Goal: Book appointment/travel/reservation

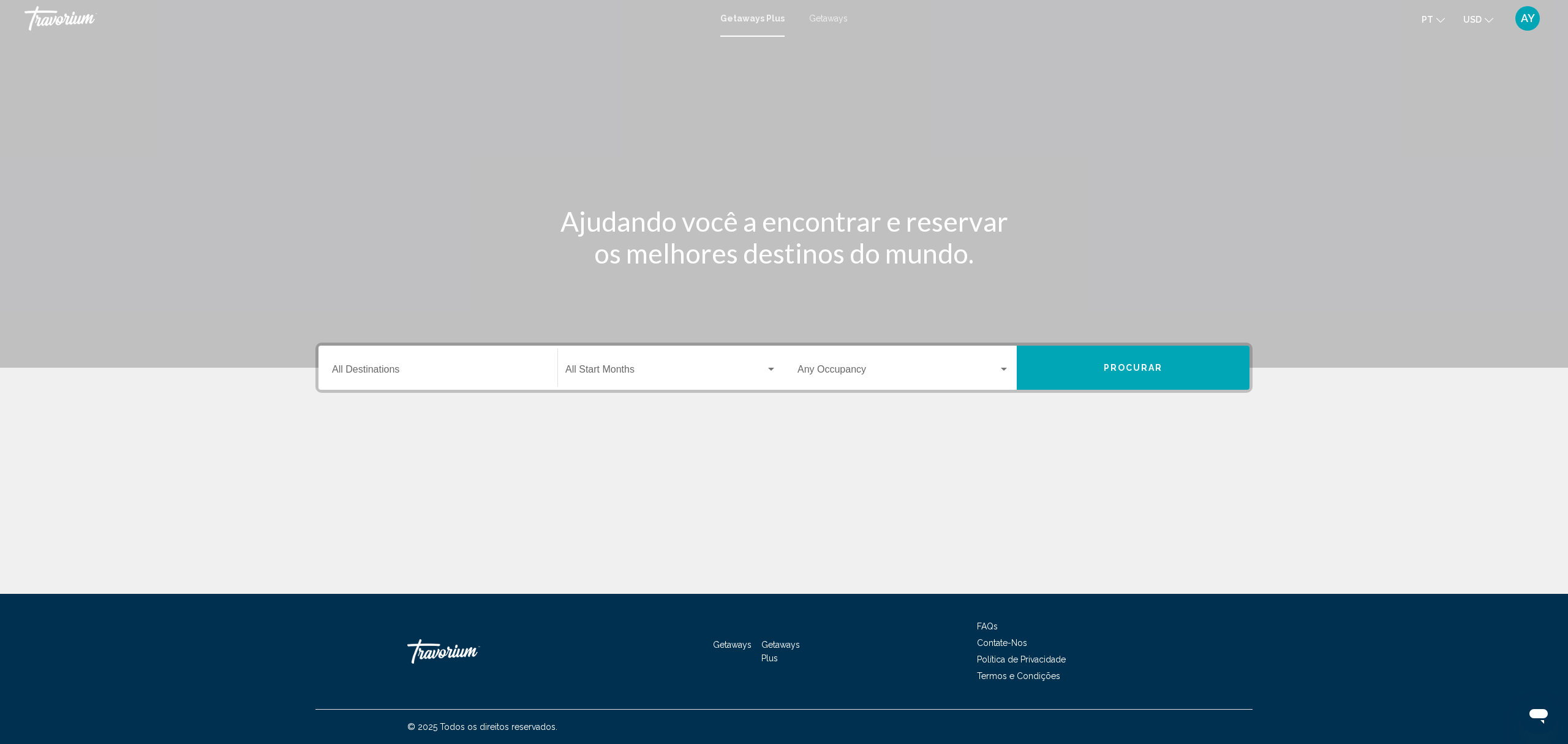
click at [468, 363] on div "Destination All Destinations" at bounding box center [438, 368] width 212 height 39
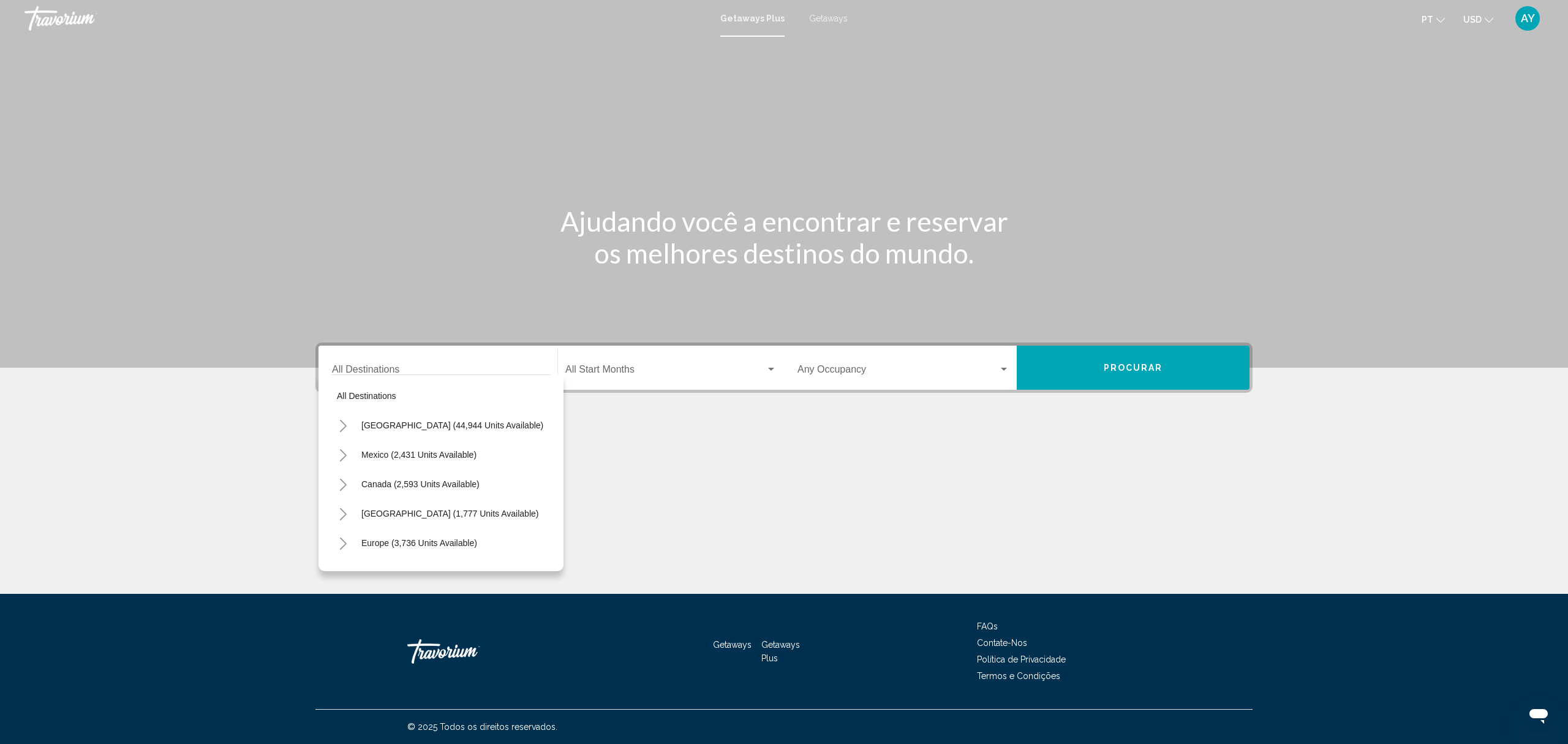
click at [831, 23] on span "Getaways" at bounding box center [828, 18] width 39 height 10
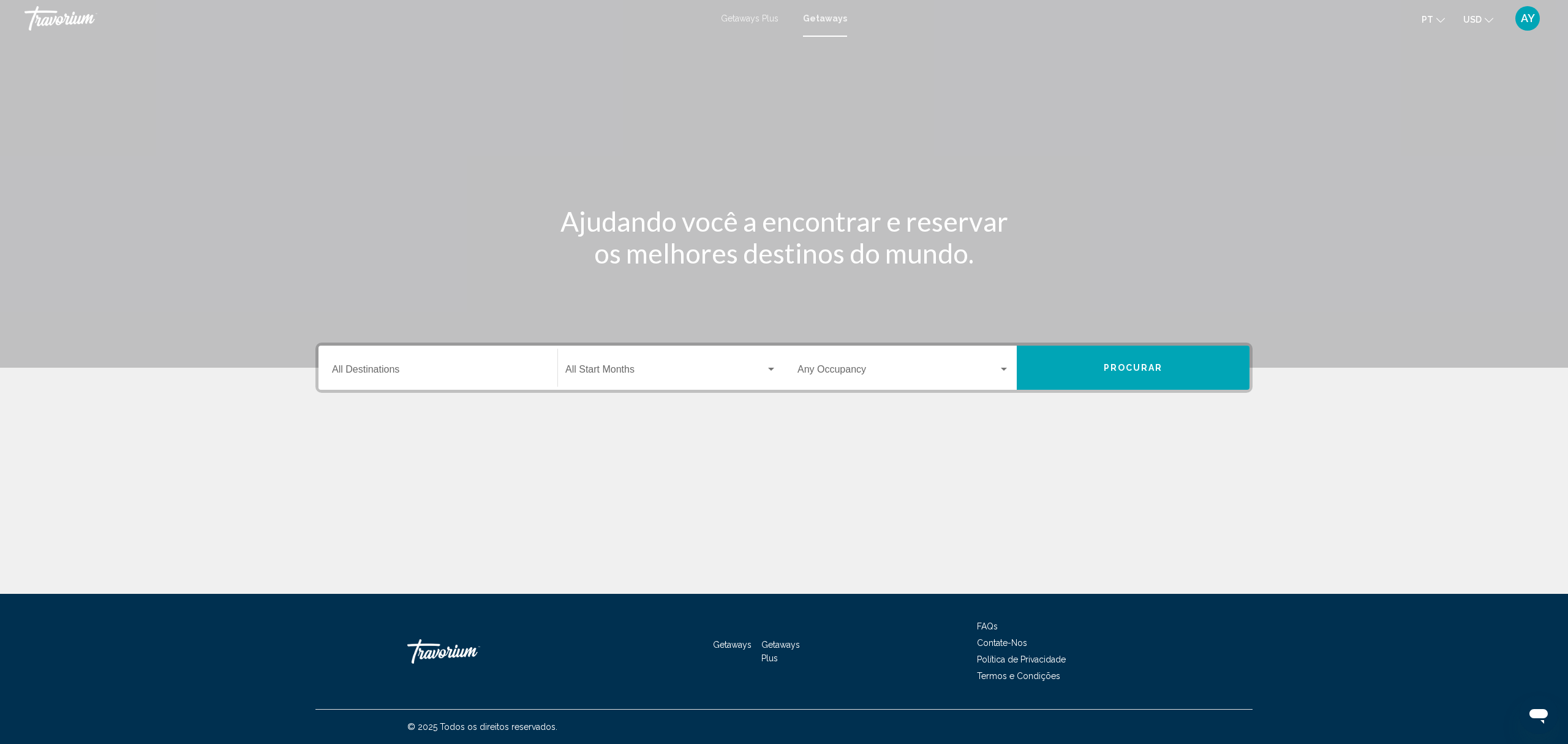
click at [452, 371] on input "Destination All Destinations" at bounding box center [438, 372] width 212 height 11
click at [461, 358] on div "Destination All Destinations" at bounding box center [438, 368] width 212 height 39
drag, startPoint x: 480, startPoint y: 377, endPoint x: 493, endPoint y: 358, distance: 23.0
click at [487, 368] on div "Destination All Destinations" at bounding box center [438, 367] width 227 height 44
click at [495, 358] on div "Destination All Destinations" at bounding box center [438, 368] width 212 height 39
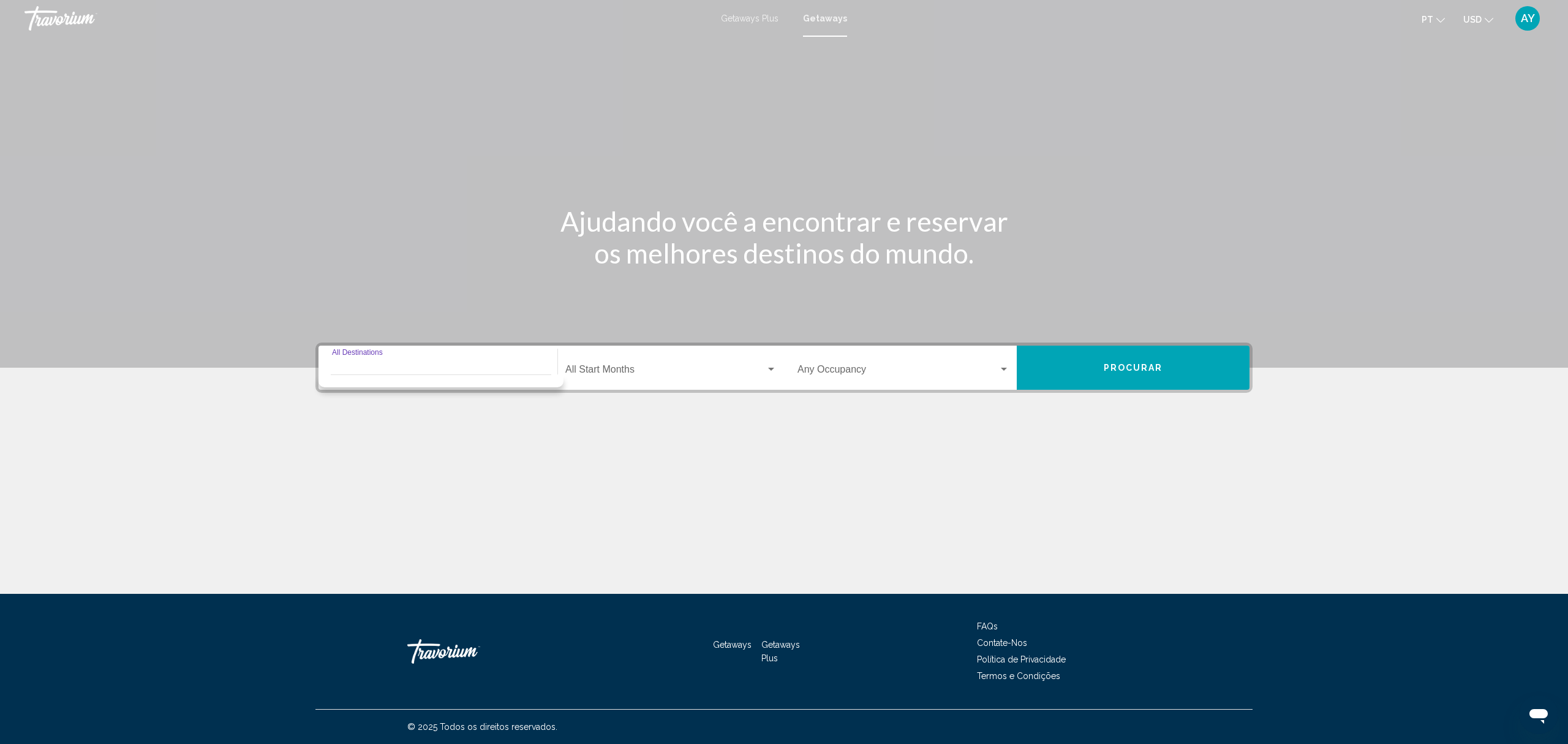
click at [371, 368] on input "Destination All Destinations" at bounding box center [438, 372] width 212 height 11
click at [770, 26] on div "Getaways Plus Getaways pt English Español Français Italiano Português русский U…" at bounding box center [784, 18] width 1568 height 26
click at [768, 17] on span "Getaways Plus" at bounding box center [750, 18] width 57 height 10
click at [393, 373] on input "Destination All Destinations" at bounding box center [438, 372] width 212 height 11
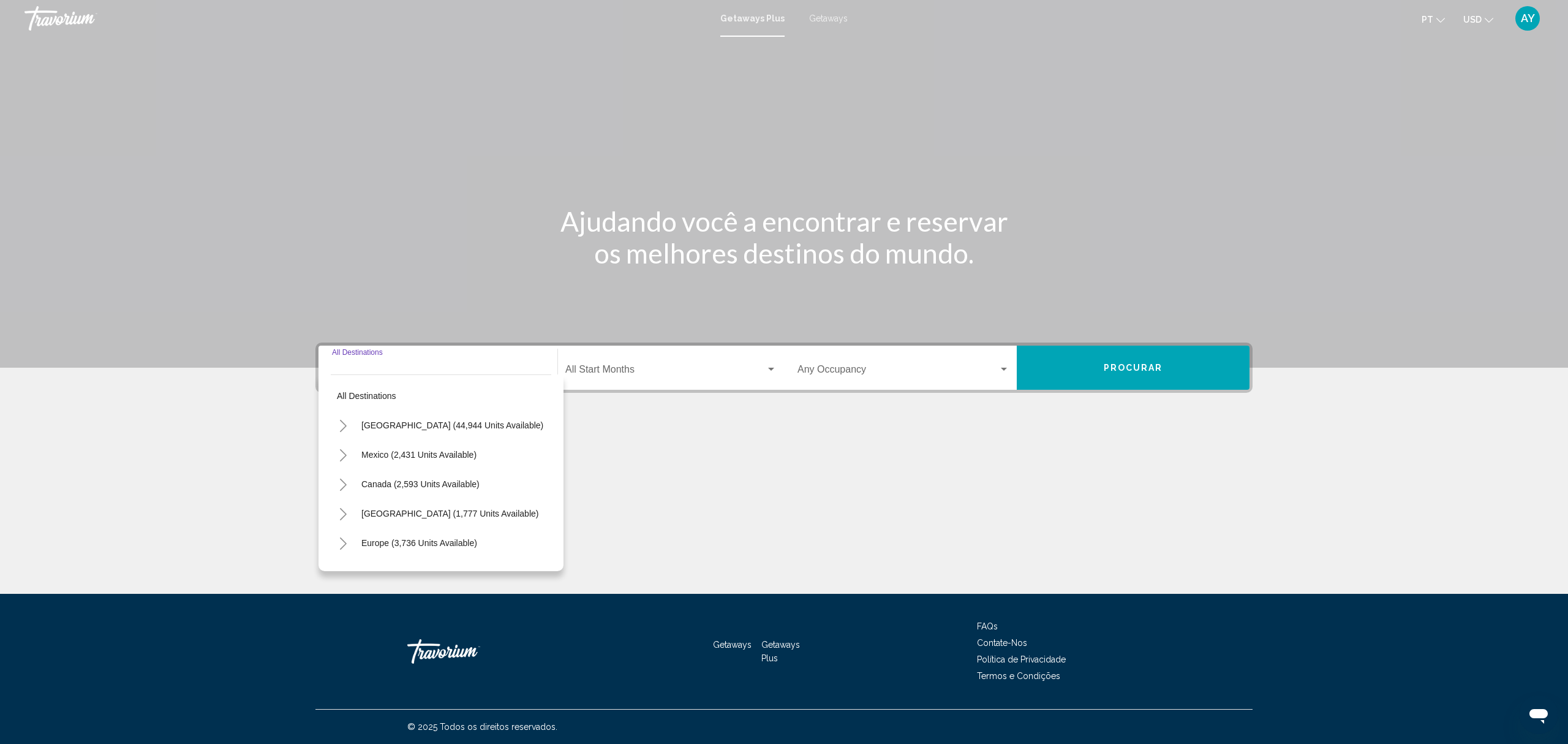
drag, startPoint x: 343, startPoint y: 541, endPoint x: 354, endPoint y: 521, distance: 22.8
click at [343, 542] on icon "Toggle Europe (3,736 units available)" at bounding box center [343, 543] width 9 height 12
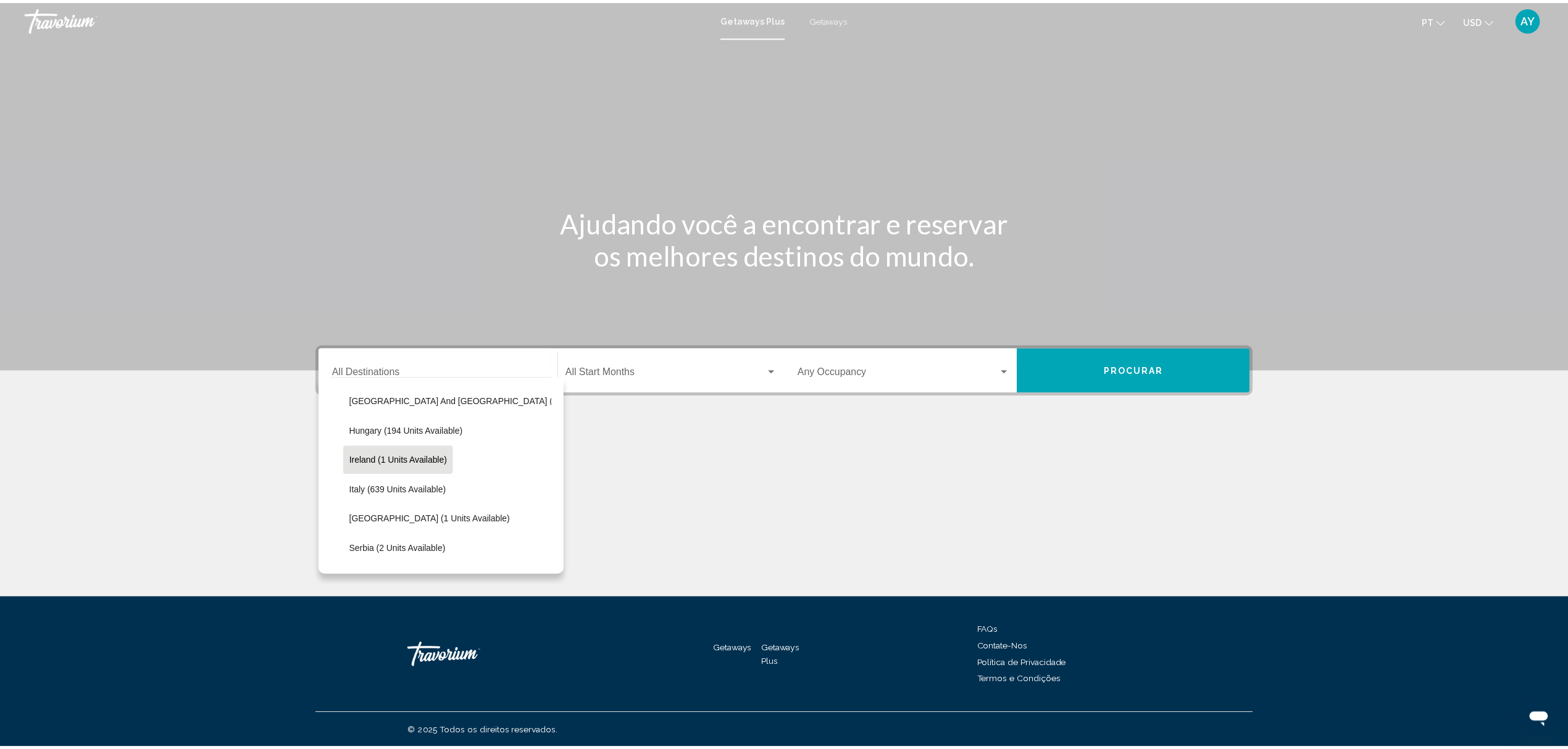
scroll to position [411, 0]
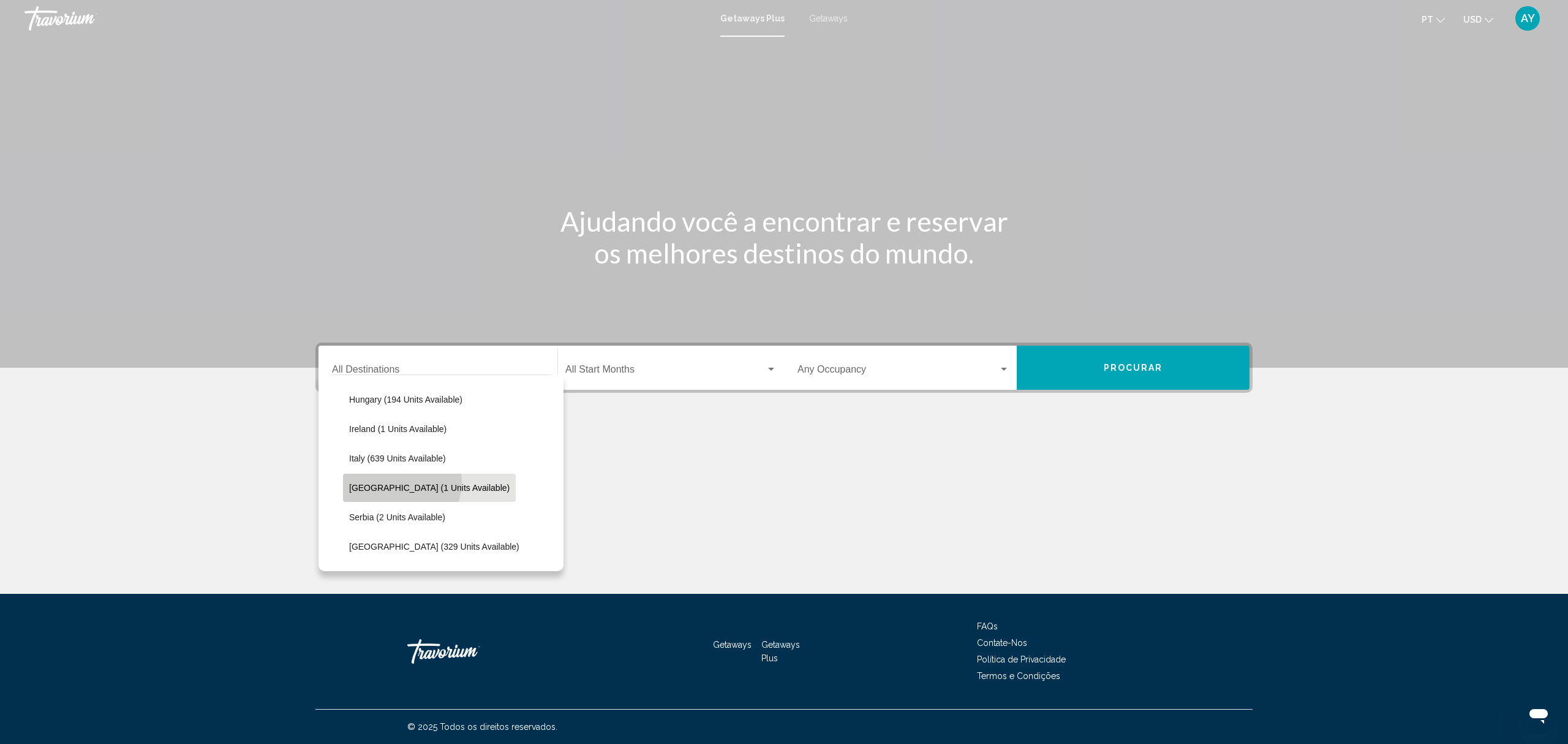
click at [398, 481] on button "[GEOGRAPHIC_DATA] (1 units available)" at bounding box center [429, 488] width 173 height 28
type input "**********"
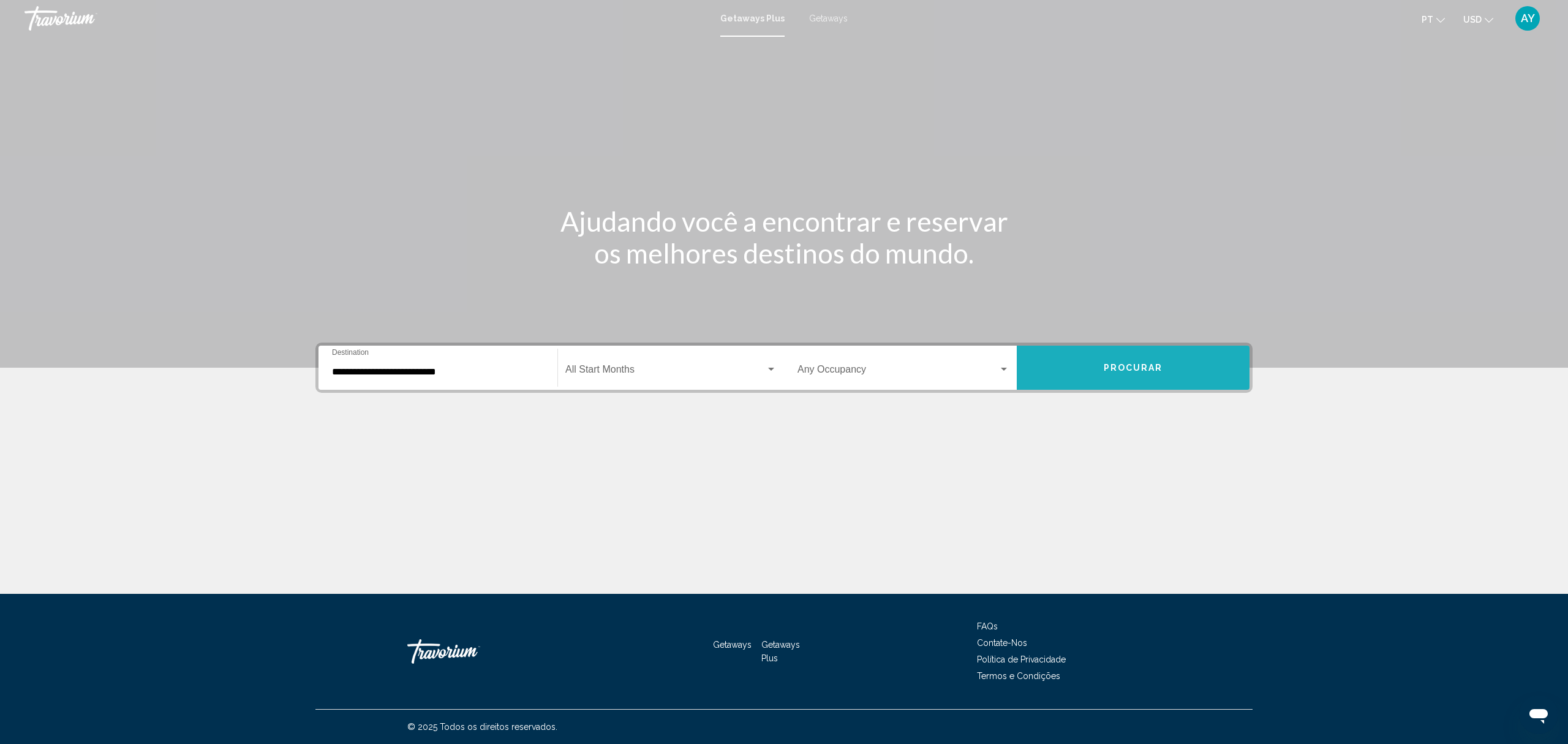
click at [1154, 354] on button "Procurar" at bounding box center [1133, 367] width 233 height 44
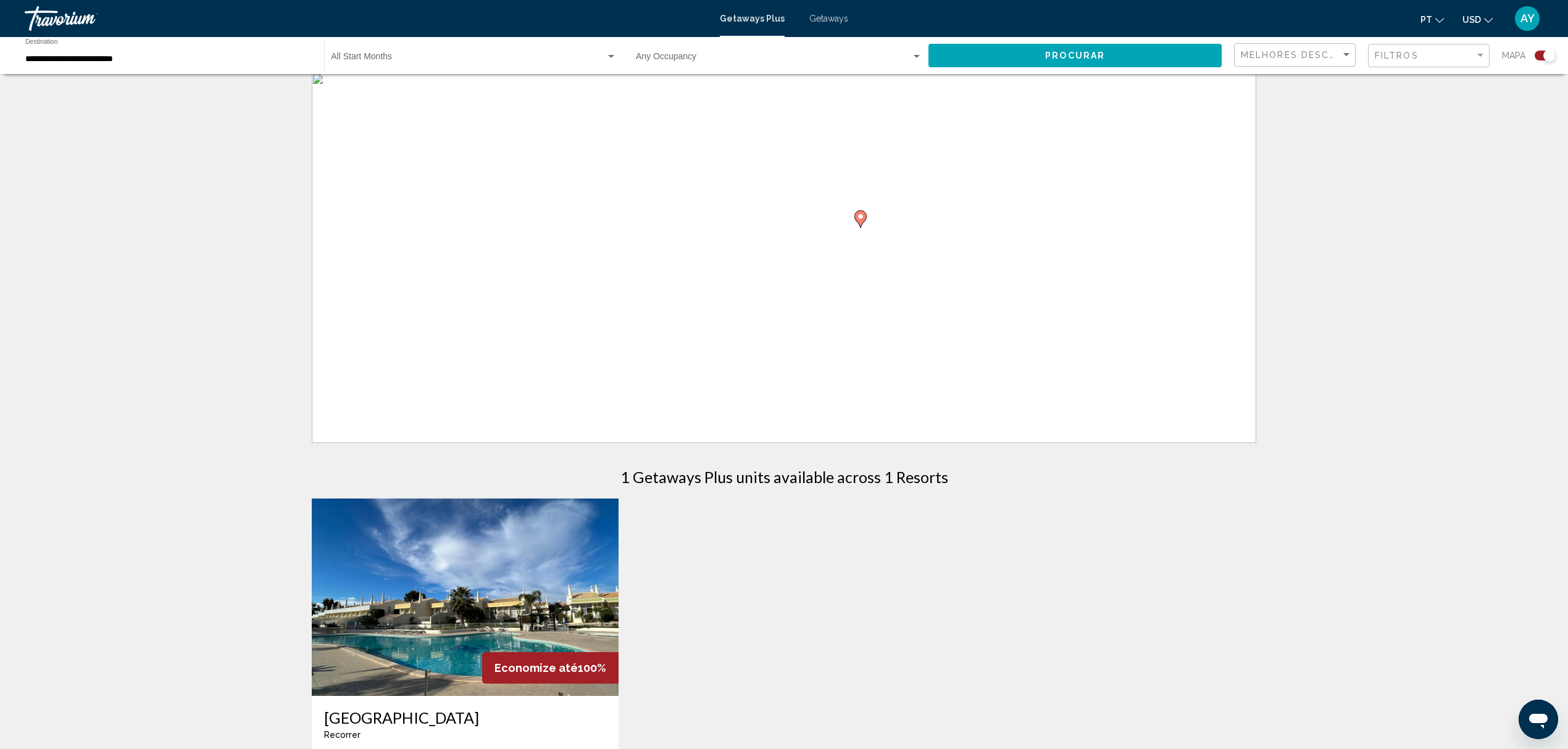
scroll to position [247, 0]
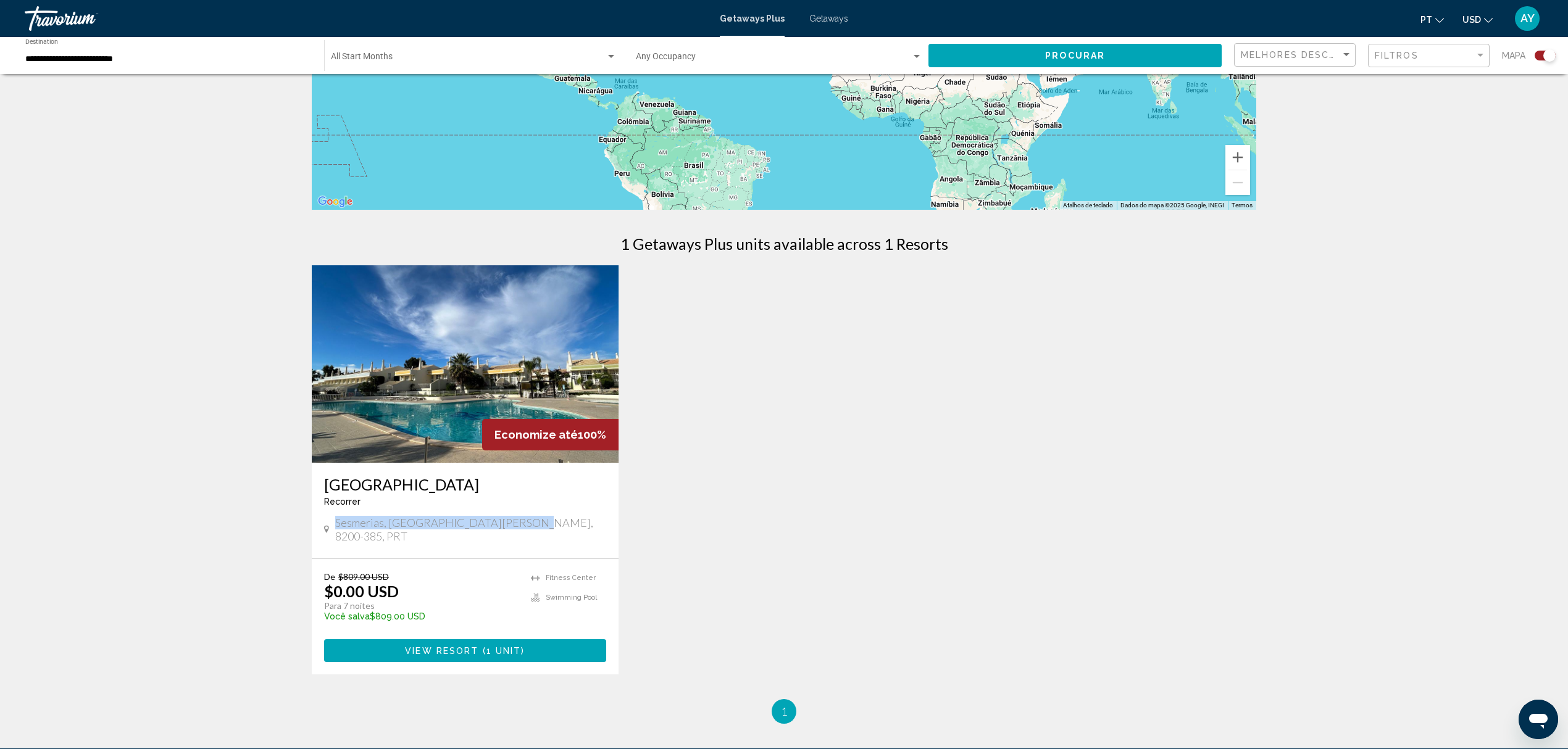
drag, startPoint x: 538, startPoint y: 527, endPoint x: 325, endPoint y: 517, distance: 213.2
click at [325, 517] on div "Sesmerias, [GEOGRAPHIC_DATA][PERSON_NAME], 8200-385, PRT" at bounding box center [465, 529] width 282 height 27
copy span "Sesmerias, [GEOGRAPHIC_DATA][PERSON_NAME], 8200-385, PRT"
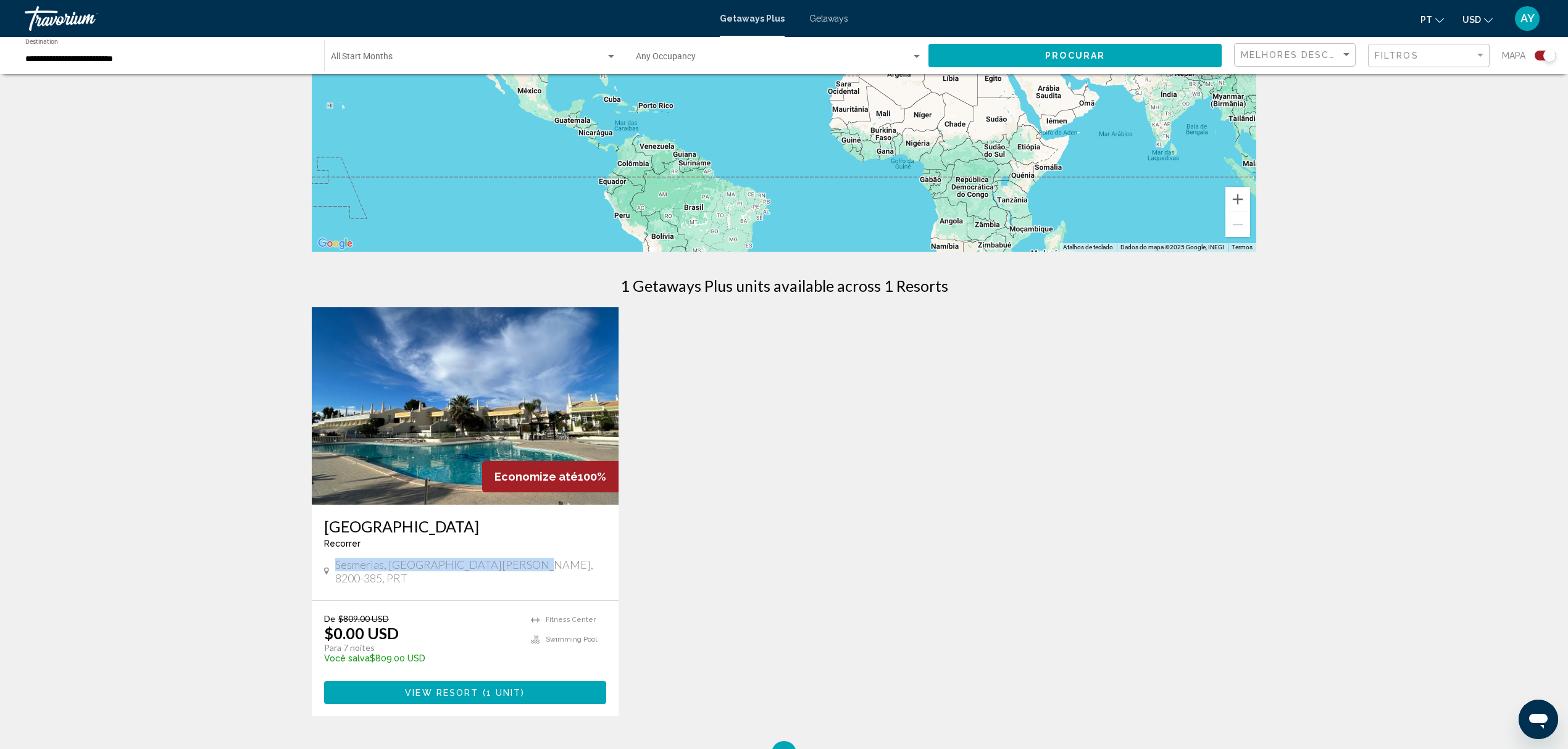
scroll to position [82, 0]
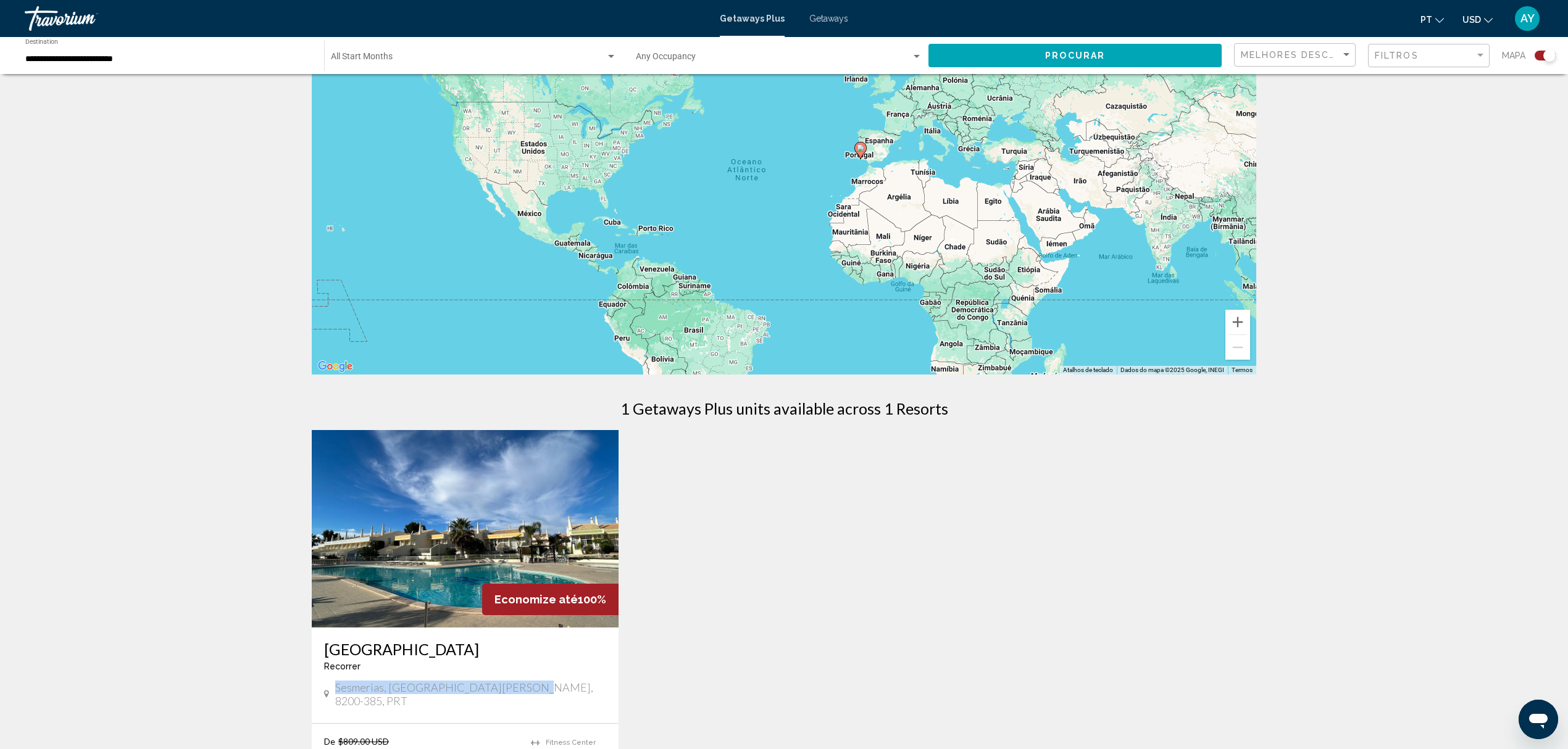
click at [835, 19] on span "Getaways" at bounding box center [828, 18] width 39 height 10
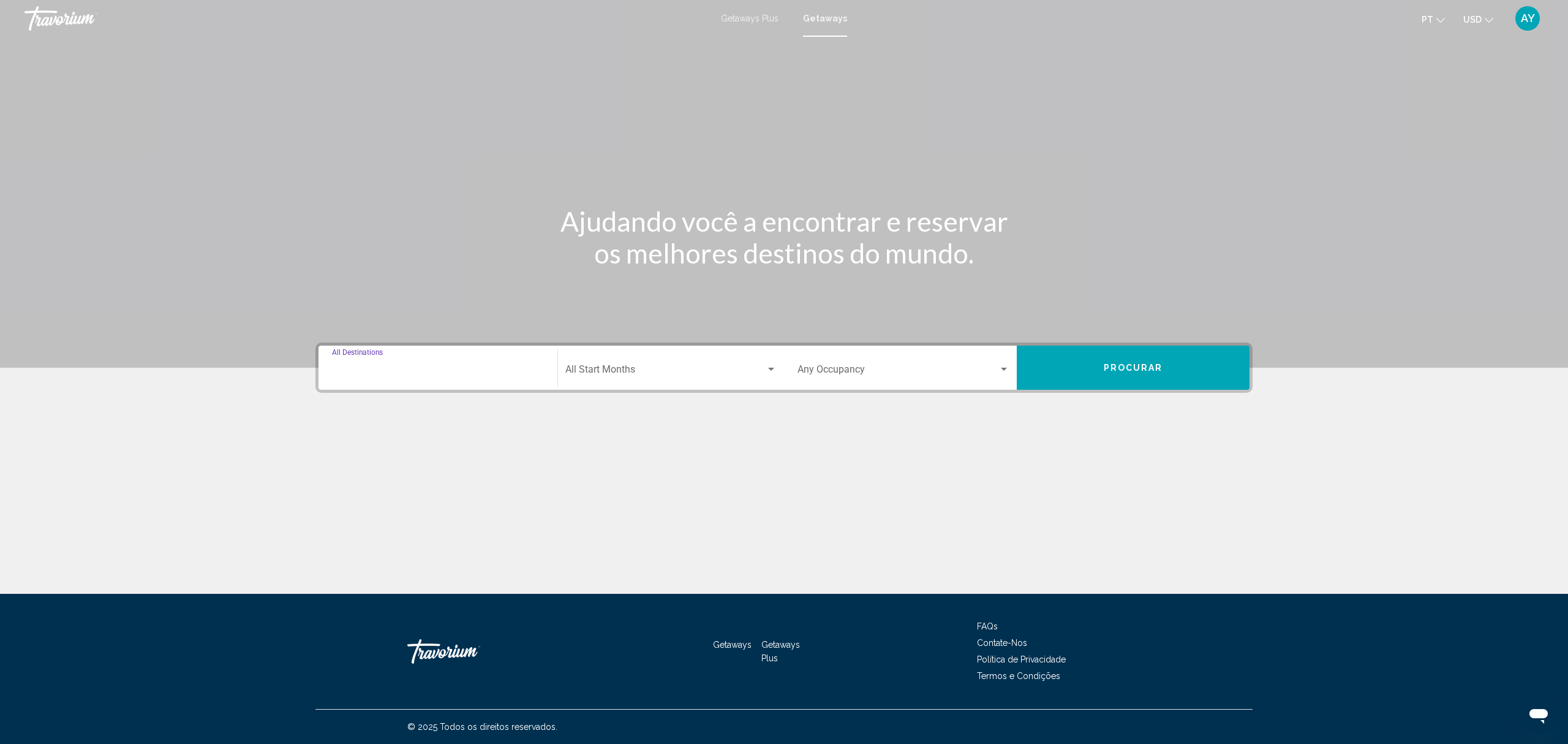
click at [387, 368] on input "Destination All Destinations" at bounding box center [438, 372] width 212 height 11
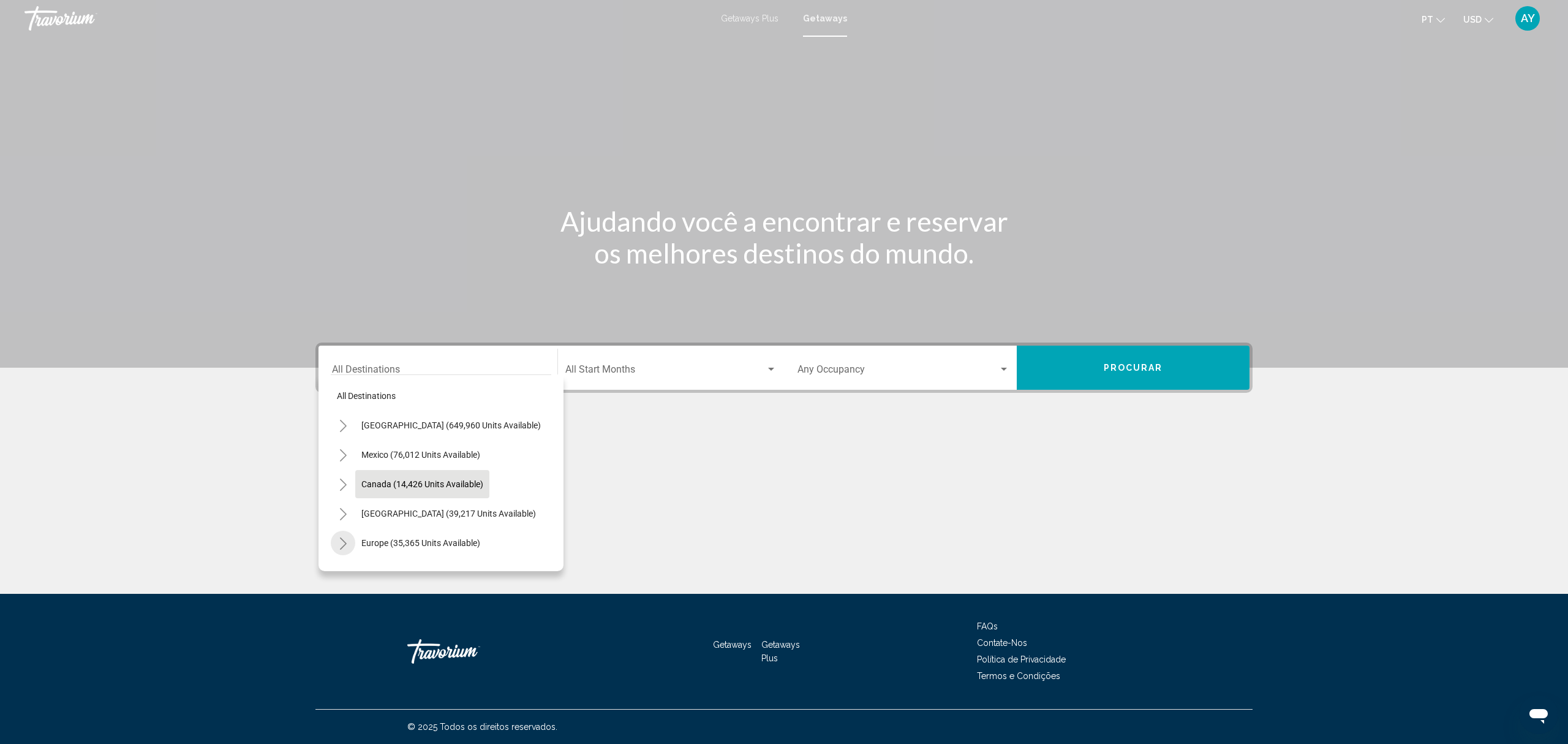
drag, startPoint x: 343, startPoint y: 540, endPoint x: 388, endPoint y: 489, distance: 68.0
click at [343, 537] on icon "Toggle Europe (35,365 units available)" at bounding box center [343, 543] width 9 height 12
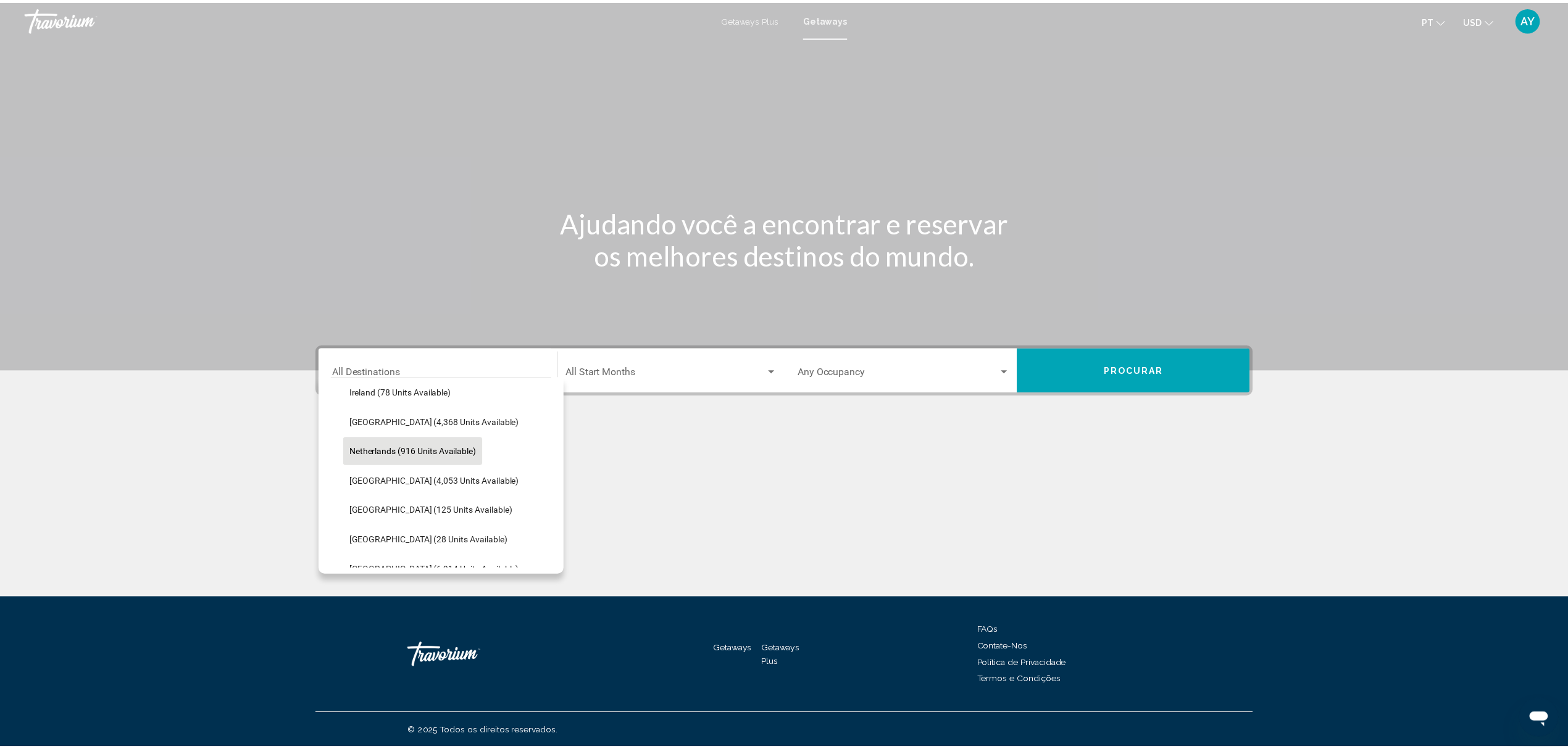
scroll to position [576, 0]
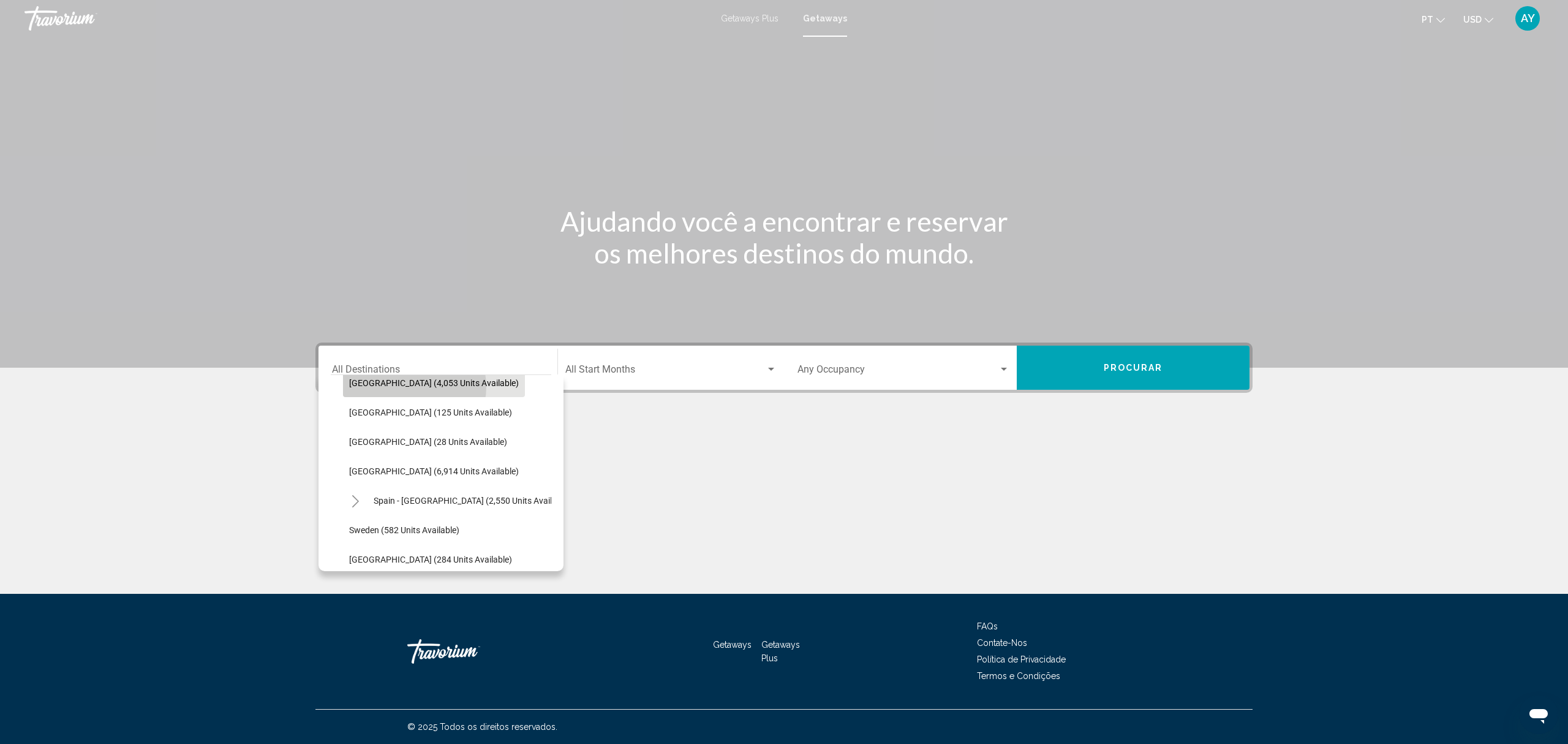
click at [413, 386] on span "[GEOGRAPHIC_DATA] (4,053 units available)" at bounding box center [434, 383] width 169 height 10
type input "**********"
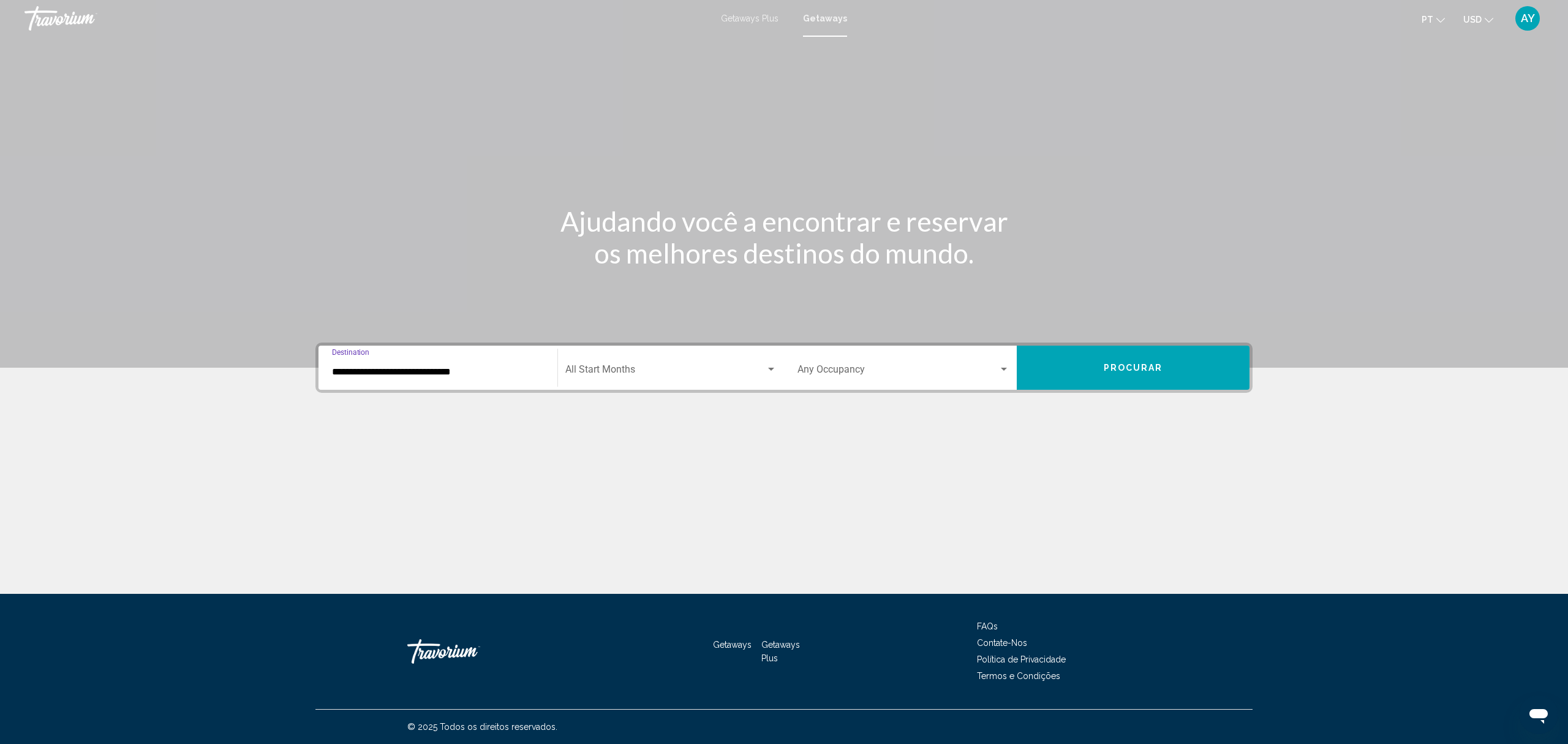
click at [1186, 373] on button "Procurar" at bounding box center [1133, 367] width 233 height 44
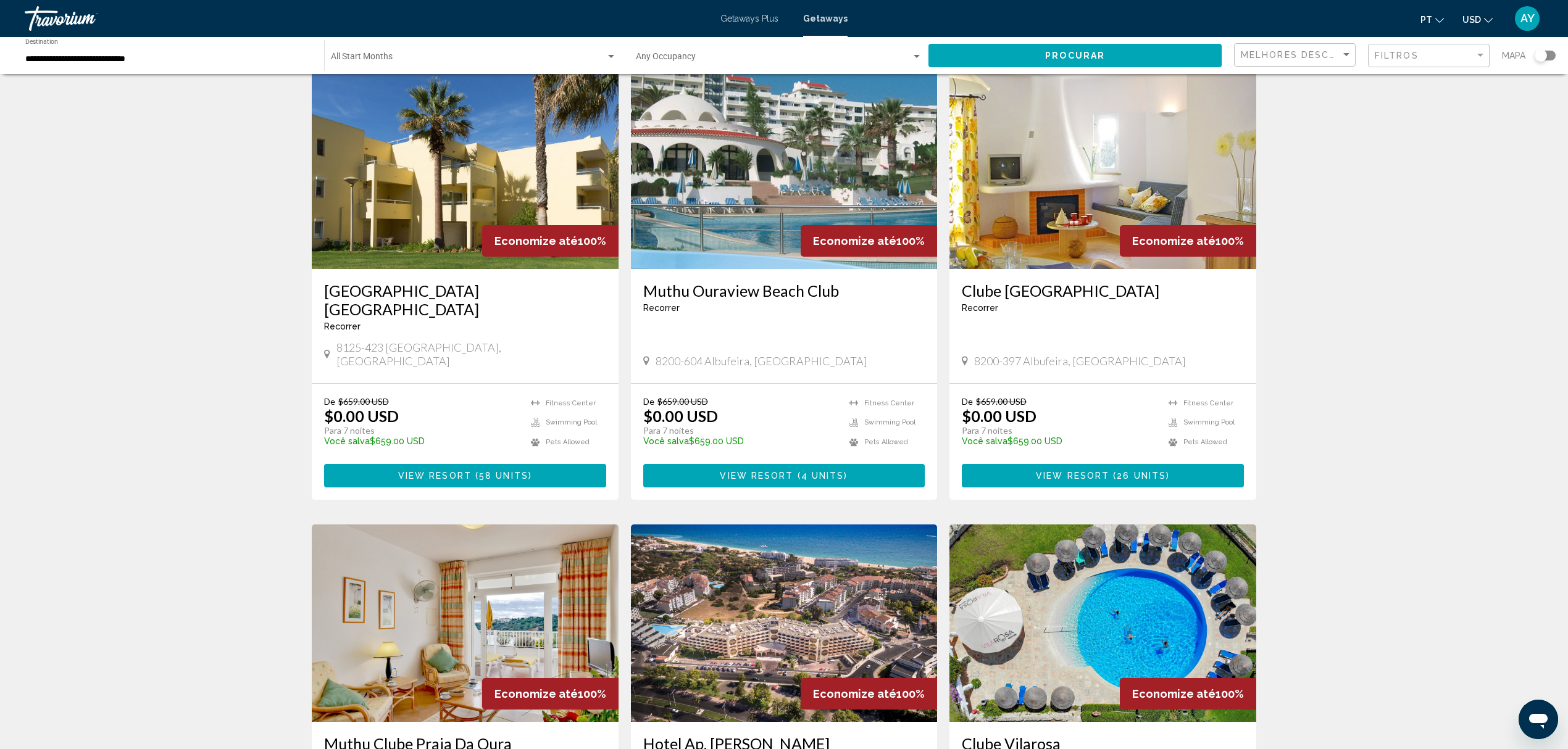
scroll to position [494, 0]
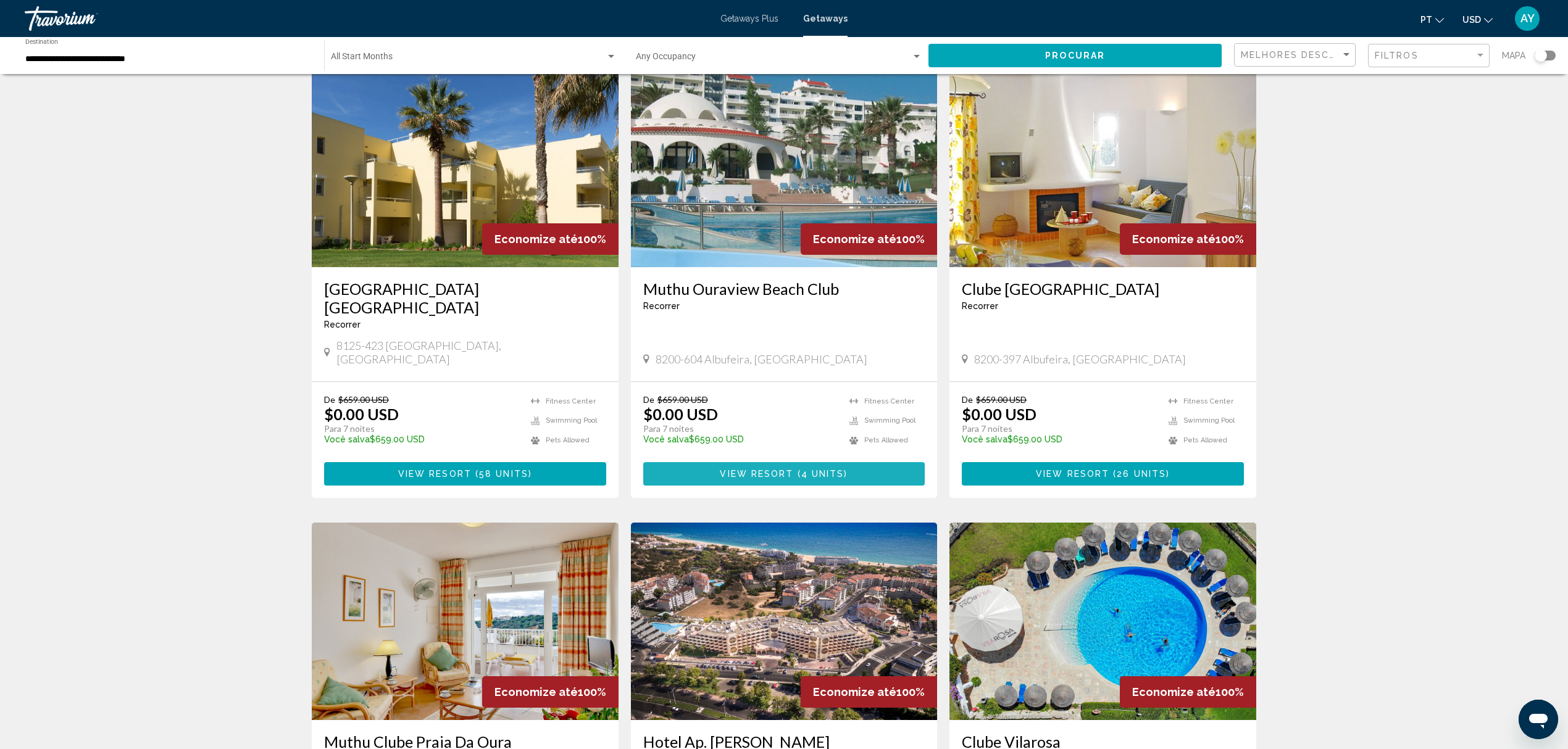
click at [798, 470] on span "( 4 units )" at bounding box center [821, 474] width 55 height 10
